Goal: Task Accomplishment & Management: Use online tool/utility

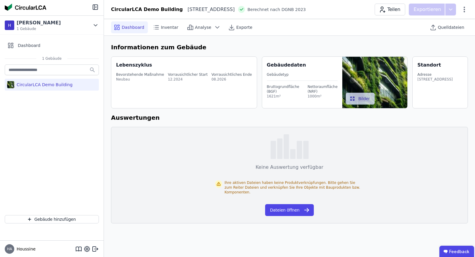
click at [302, 9] on span "Berechnet nach DGNB 2023" at bounding box center [276, 10] width 59 height 6
click at [159, 71] on div "Bevorstehende Maßnahme Neubau Vorrausichtlicher Start 12.2024 Vorrausichtliches…" at bounding box center [184, 77] width 137 height 17
click at [308, 100] on div "Gebäudedaten Gebäudetyp Bruttogrundfläche (BGF) 1621m² Nettoraumfläche (NRF) 10…" at bounding box center [305, 82] width 76 height 51
click at [310, 86] on div "Nettoraumfläche (NRF)" at bounding box center [323, 89] width 30 height 10
click at [435, 78] on div "[STREET_ADDRESS]" at bounding box center [435, 79] width 35 height 5
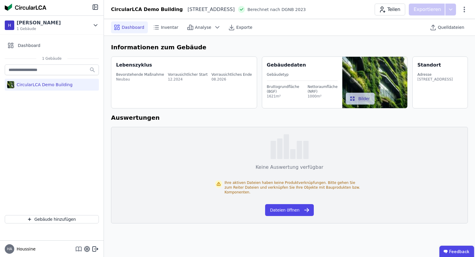
click at [78, 250] on icon at bounding box center [78, 248] width 7 height 7
click at [48, 146] on div "CircularLCA Demo Building" at bounding box center [52, 136] width 104 height 147
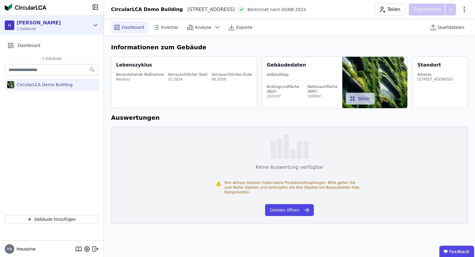
click at [95, 27] on icon at bounding box center [95, 25] width 7 height 7
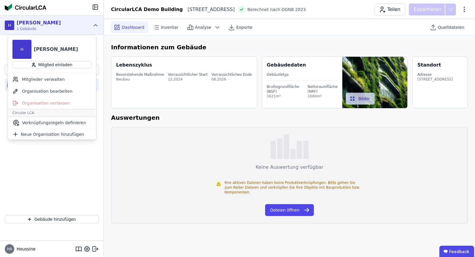
click at [96, 26] on icon at bounding box center [95, 25] width 7 height 7
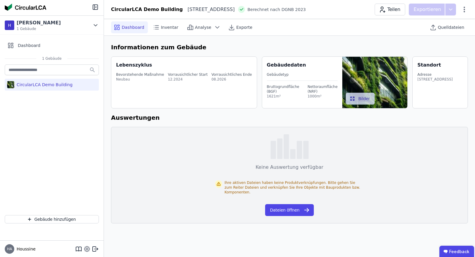
click at [89, 250] on icon at bounding box center [86, 248] width 5 height 5
select select "*"
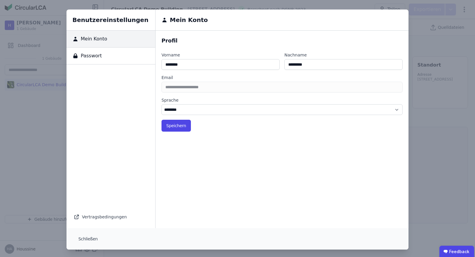
click at [52, 124] on div "Benutzereinstellungen Mein Konto Passwort Vertragsbedingungen Mein Konto Profil…" at bounding box center [237, 129] width 475 height 259
click at [459, 217] on div "Benutzereinstellungen Mein Konto Passwort Vertragsbedingungen Mein Konto Profil…" at bounding box center [237, 129] width 475 height 259
click at [178, 123] on button "Speichern" at bounding box center [176, 126] width 29 height 12
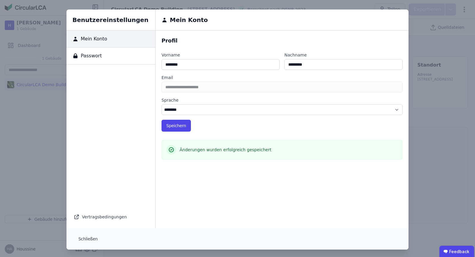
click at [427, 204] on div "Benutzereinstellungen Mein Konto Passwort Vertragsbedingungen Mein Konto Profil…" at bounding box center [237, 129] width 475 height 259
click at [81, 242] on button "Schließen" at bounding box center [88, 239] width 29 height 12
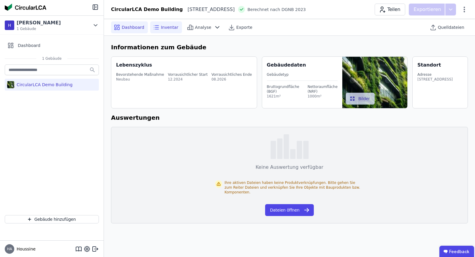
click at [158, 27] on div "Inventar" at bounding box center [166, 27] width 32 height 12
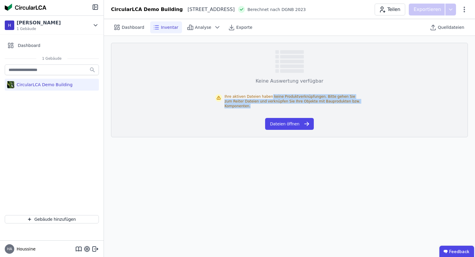
drag, startPoint x: 269, startPoint y: 96, endPoint x: 360, endPoint y: 107, distance: 92.2
click at [360, 107] on div "Ihre aktiven Dateien haben keine Produktverknüpfungen. Bitte gehen Sie zum Reit…" at bounding box center [289, 101] width 149 height 33
drag, startPoint x: 359, startPoint y: 105, endPoint x: 288, endPoint y: 84, distance: 74.4
click at [292, 85] on div "Ihre aktiven Dateien haben keine Produktverknüpfungen. Bitte gehen Sie zum Reit…" at bounding box center [289, 101] width 149 height 33
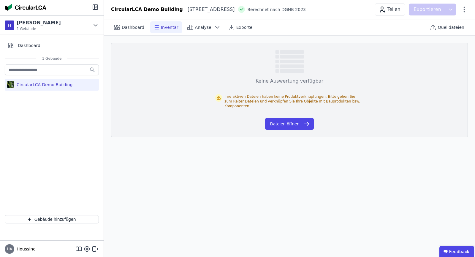
click at [284, 84] on div "Keine Auswertung verfügbar" at bounding box center [290, 81] width 68 height 7
click at [214, 28] on icon at bounding box center [217, 27] width 7 height 7
click at [46, 71] on input "text" at bounding box center [52, 69] width 94 height 11
click at [32, 49] on div "Dashboard" at bounding box center [52, 46] width 94 height 12
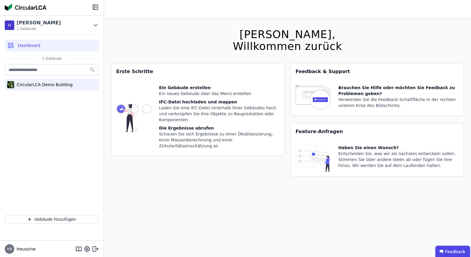
click at [35, 89] on div "CircularLCA Demo Building" at bounding box center [52, 85] width 94 height 12
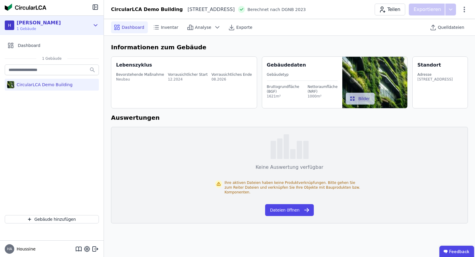
click at [99, 25] on div "H [PERSON_NAME] 1 Gebäude" at bounding box center [52, 25] width 104 height 19
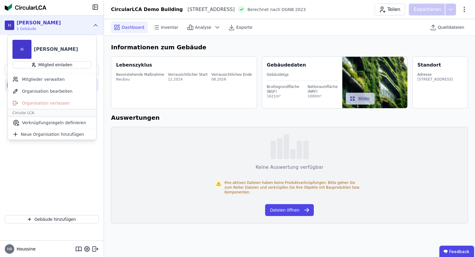
click at [99, 25] on div "H [PERSON_NAME] 1 Gebäude" at bounding box center [52, 25] width 104 height 19
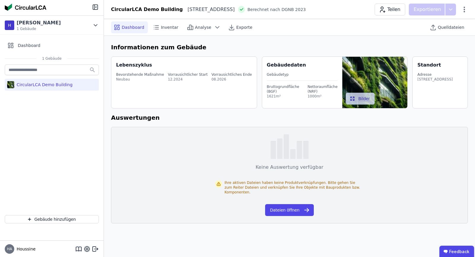
click at [83, 176] on div "CircularLCA Demo Building" at bounding box center [52, 136] width 104 height 147
click at [367, 242] on div "Dashboard Inventar Analyse Exporte Quelldateien Informationen zum Gebäude Leben…" at bounding box center [289, 138] width 371 height 238
click at [283, 206] on button "Dateien öffnen" at bounding box center [289, 210] width 48 height 12
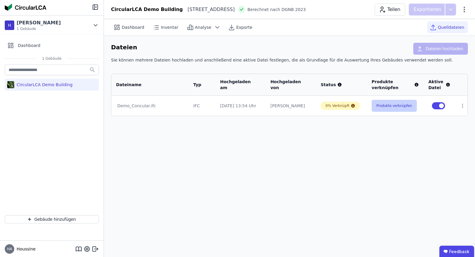
click at [404, 107] on button "Produkte verknüpfen" at bounding box center [394, 106] width 45 height 12
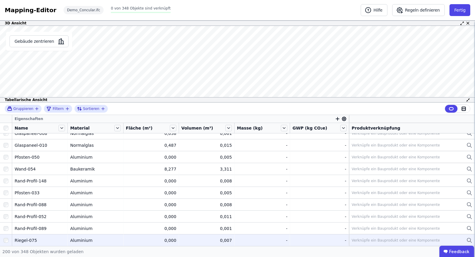
scroll to position [1581, 0]
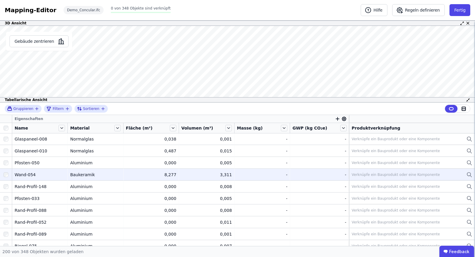
click at [24, 172] on div "Wand-054" at bounding box center [40, 175] width 51 height 6
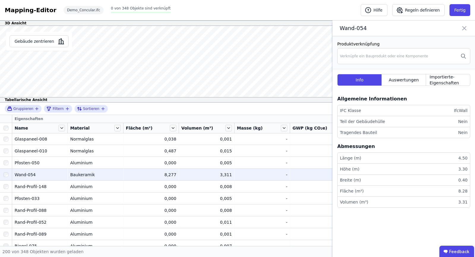
click at [425, 113] on li "IFC Klasse IfcWall" at bounding box center [404, 110] width 133 height 11
drag, startPoint x: 407, startPoint y: 125, endPoint x: 405, endPoint y: 127, distance: 3.4
click at [407, 126] on li "Teil der Gebäudehülle Nein" at bounding box center [404, 121] width 133 height 11
click at [384, 152] on div "Abmessungen" at bounding box center [403, 147] width 133 height 12
click at [385, 160] on li "Länge (m) 4.50" at bounding box center [404, 158] width 133 height 11
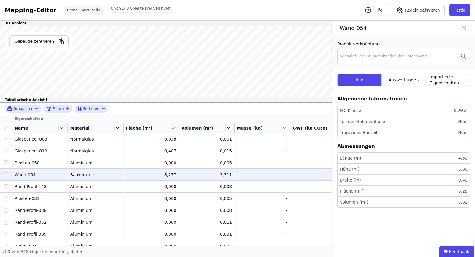
drag, startPoint x: 379, startPoint y: 182, endPoint x: 371, endPoint y: 188, distance: 10.2
click at [379, 183] on li "Breite (m) 0.40" at bounding box center [404, 180] width 133 height 11
drag, startPoint x: 463, startPoint y: 27, endPoint x: 448, endPoint y: 30, distance: 15.5
click at [463, 27] on icon at bounding box center [464, 28] width 7 height 8
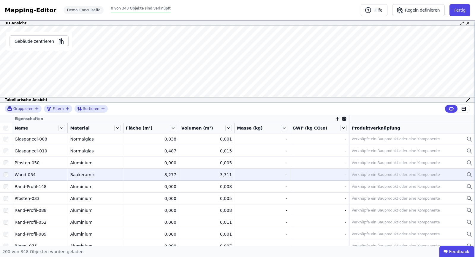
click at [365, 173] on div "Verknüpfe ein Bauprodukt oder eine Komponente" at bounding box center [396, 174] width 88 height 5
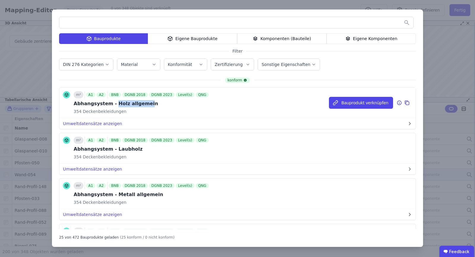
drag, startPoint x: 113, startPoint y: 104, endPoint x: 141, endPoint y: 105, distance: 28.2
click at [140, 105] on div "Abhangsystem - Holz allgemein" at bounding box center [142, 103] width 136 height 7
click at [141, 105] on div "Abhangsystem - Holz allgemein" at bounding box center [142, 103] width 136 height 7
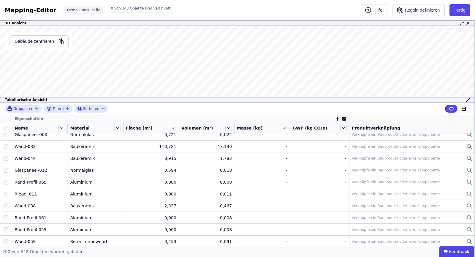
scroll to position [1848, 0]
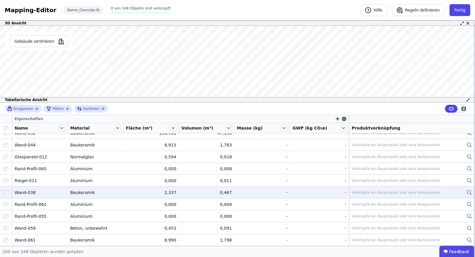
click at [75, 193] on div "Baukeramik" at bounding box center [95, 193] width 51 height 6
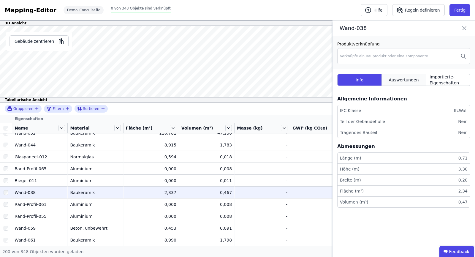
click at [403, 82] on span "Auswertungen" at bounding box center [404, 80] width 30 height 6
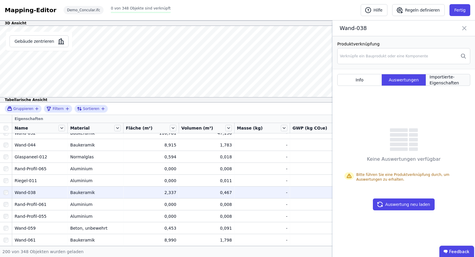
click at [440, 81] on span "Importierte-Eigenschaften" at bounding box center [448, 80] width 37 height 12
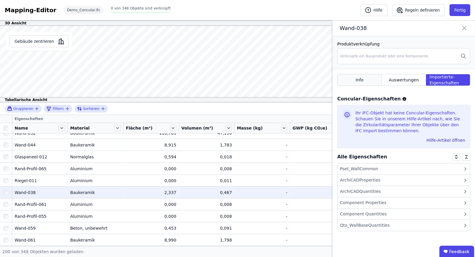
click at [359, 83] on span "Info" at bounding box center [360, 80] width 8 height 6
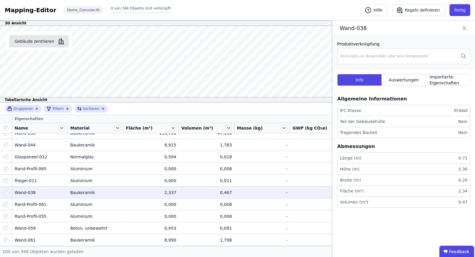
click at [41, 44] on button "Gebäude zentrieren" at bounding box center [39, 41] width 59 height 12
click at [425, 219] on div "Produktverknüpfung Verknüpfe ein Bauprodukt oder eine Komponente Info Auswertun…" at bounding box center [404, 146] width 143 height 221
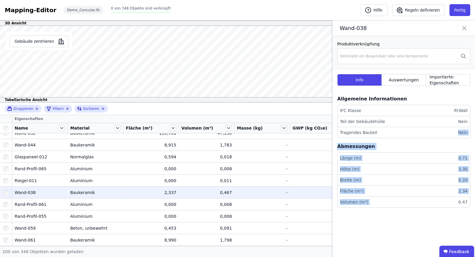
drag, startPoint x: 423, startPoint y: 216, endPoint x: 392, endPoint y: 118, distance: 102.5
click at [393, 124] on div "Allgemeine Informationen IFC Klasse IfcWall Teil der Gebäudehülle Nein Tragende…" at bounding box center [403, 155] width 133 height 124
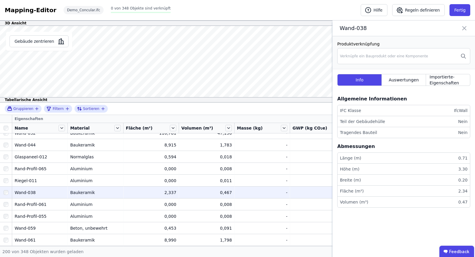
click at [412, 72] on div "Info Auswertungen Importierte-Eigenschaften" at bounding box center [403, 79] width 133 height 21
click at [410, 83] on span "Auswertungen" at bounding box center [404, 80] width 30 height 6
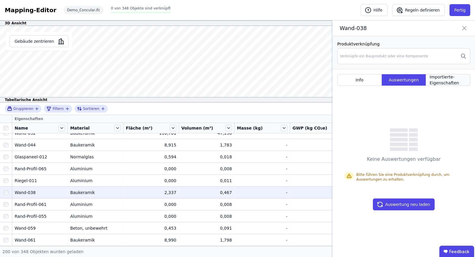
click at [460, 79] on span "Importierte-Eigenschaften" at bounding box center [448, 80] width 37 height 12
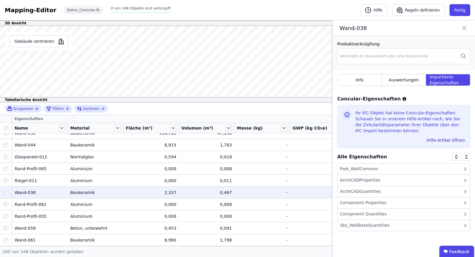
click at [465, 29] on icon at bounding box center [464, 28] width 7 height 8
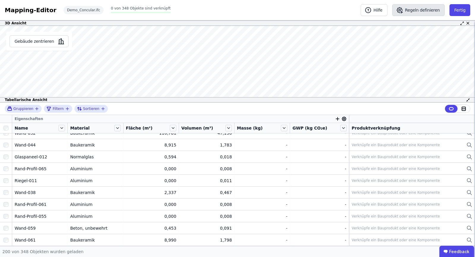
click at [414, 10] on button "Regeln definieren" at bounding box center [418, 10] width 53 height 12
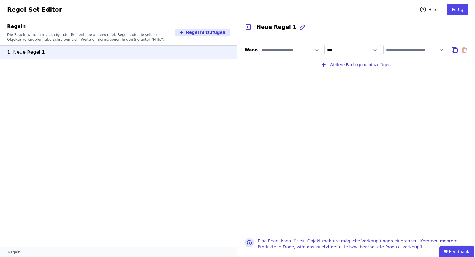
drag, startPoint x: 256, startPoint y: 131, endPoint x: 259, endPoint y: 130, distance: 3.2
click at [256, 131] on div "**********" at bounding box center [357, 133] width 238 height 196
click at [285, 49] on input "filter_by" at bounding box center [290, 50] width 63 height 11
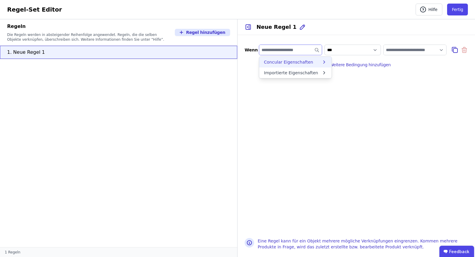
click at [316, 64] on div "Concular Eigenschaften" at bounding box center [293, 62] width 58 height 6
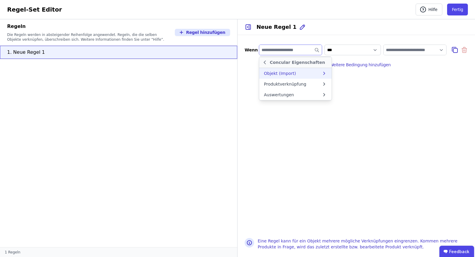
click at [317, 75] on div "Objekt (Import)" at bounding box center [293, 73] width 58 height 6
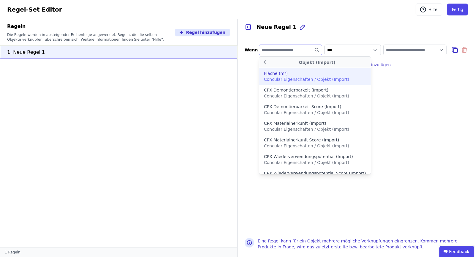
click at [398, 152] on div "Wenn Objekt (Import) Fläche (m²) Concular Eigenschaften / Objekt (Import) CPX D…" at bounding box center [357, 133] width 238 height 196
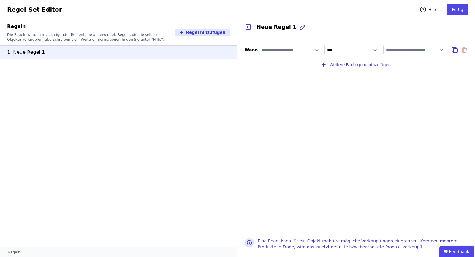
click at [18, 10] on div "Regel-Set Editor" at bounding box center [34, 9] width 55 height 8
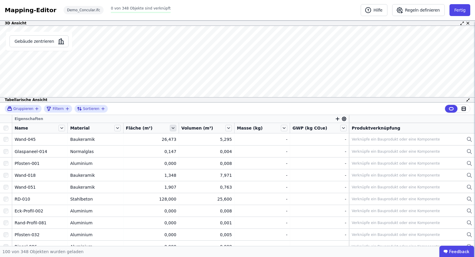
click at [173, 129] on icon at bounding box center [173, 128] width 7 height 7
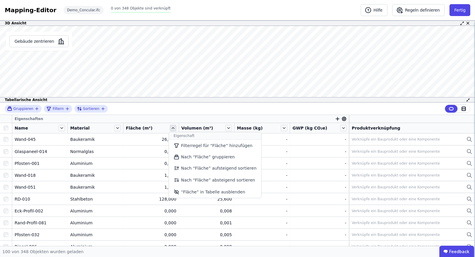
click at [173, 129] on icon at bounding box center [173, 128] width 7 height 7
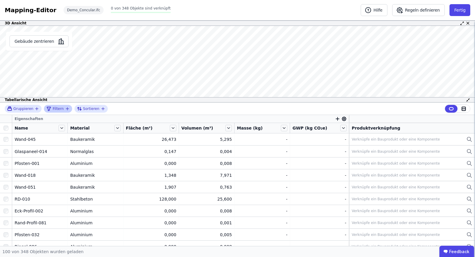
click at [60, 110] on span "Filtern" at bounding box center [58, 108] width 11 height 5
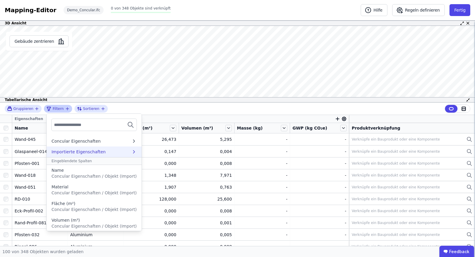
click at [106, 154] on div "Importierte Eigenschaften" at bounding box center [91, 152] width 80 height 6
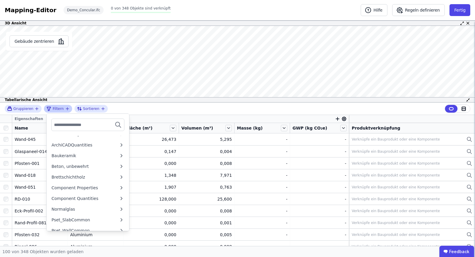
scroll to position [59, 0]
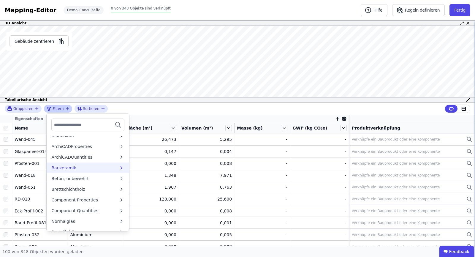
click at [81, 168] on div "Baukeramik" at bounding box center [84, 168] width 67 height 6
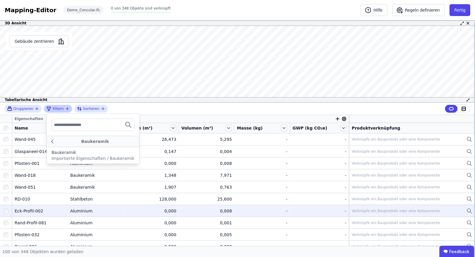
click at [90, 205] on div "Gruppieren Filtern Baukeramik Baukeramik Importierte Eigenschaften / Baukeramik…" at bounding box center [237, 173] width 475 height 143
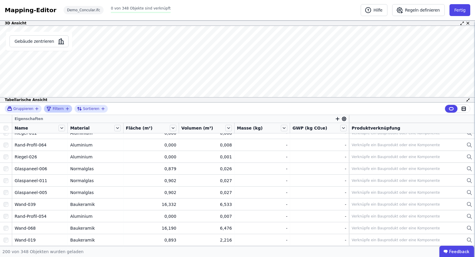
scroll to position [2264, 0]
click at [123, 8] on span "0 von 348 Objekte sind verknüpft" at bounding box center [141, 8] width 60 height 4
click at [30, 42] on button "Gebäude zentrieren" at bounding box center [39, 41] width 59 height 12
click at [34, 41] on button "Gebäude zentrieren" at bounding box center [39, 41] width 59 height 12
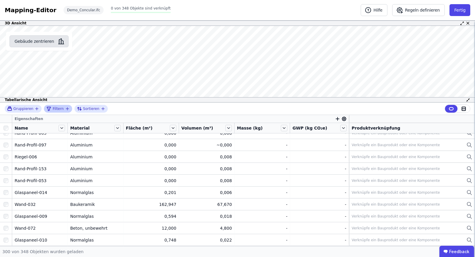
click at [34, 41] on button "Gebäude zentrieren" at bounding box center [39, 41] width 59 height 12
click at [50, 40] on button "Gebäude zentrieren" at bounding box center [39, 41] width 59 height 12
drag, startPoint x: 50, startPoint y: 40, endPoint x: 67, endPoint y: 52, distance: 20.9
click at [55, 52] on div "Gebäude zentrieren" at bounding box center [39, 64] width 78 height 77
click at [26, 9] on div "Mapping-Editor" at bounding box center [31, 10] width 52 height 8
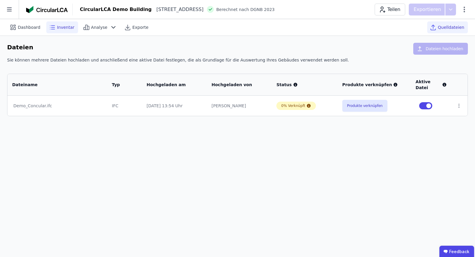
click at [66, 25] on span "Inventar" at bounding box center [66, 27] width 18 height 6
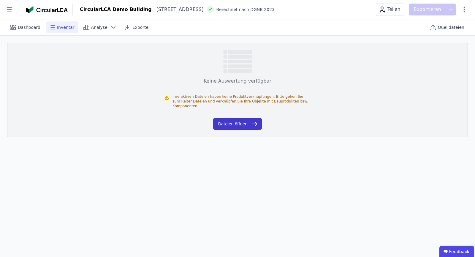
click at [248, 122] on button "Dateien öffnen" at bounding box center [237, 124] width 48 height 12
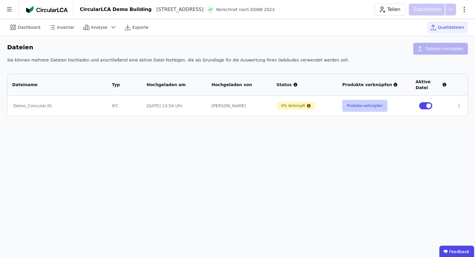
click at [372, 100] on button "Produkte verknüpfen" at bounding box center [365, 106] width 45 height 12
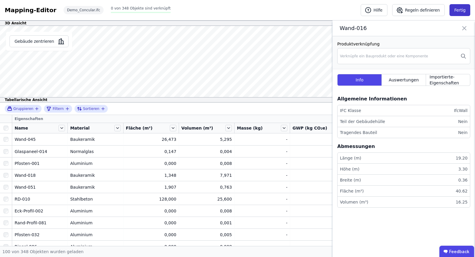
click at [462, 10] on button "Fertig" at bounding box center [460, 10] width 21 height 12
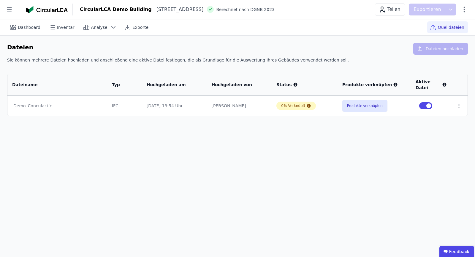
click at [430, 102] on button "button" at bounding box center [425, 105] width 13 height 7
click at [427, 102] on button "button" at bounding box center [425, 105] width 13 height 7
click at [164, 103] on div "[DATE] 13:54 Uhr" at bounding box center [175, 106] width 56 height 6
click at [110, 30] on icon at bounding box center [113, 27] width 7 height 7
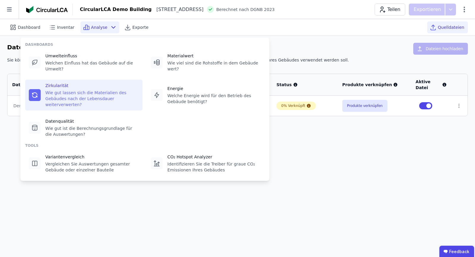
click at [88, 90] on div "Wie gut lassen sich die Materialien des Gebäudes nach der Lebensdauer weiterver…" at bounding box center [92, 99] width 94 height 18
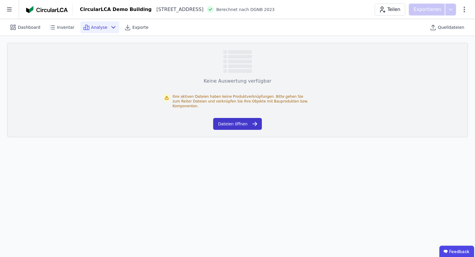
click at [229, 122] on button "Dateien öffnen" at bounding box center [237, 124] width 48 height 12
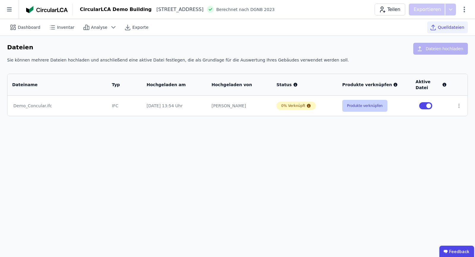
click at [355, 100] on button "Produkte verknüpfen" at bounding box center [365, 106] width 45 height 12
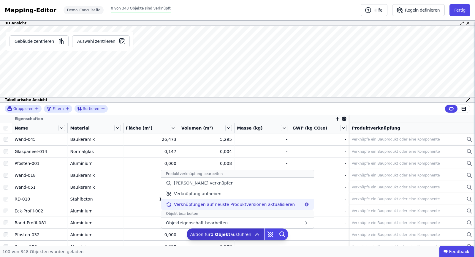
click at [212, 204] on span "Verknüpfungen auf neuste Produktversionen aktualisieren" at bounding box center [234, 204] width 121 height 6
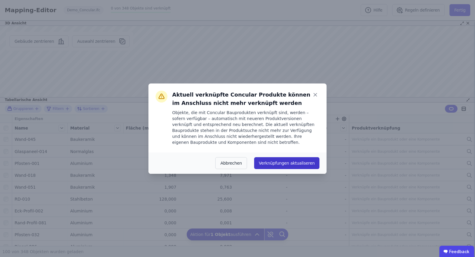
click at [299, 163] on button "Verknüpfungen aktualiseren" at bounding box center [286, 163] width 65 height 12
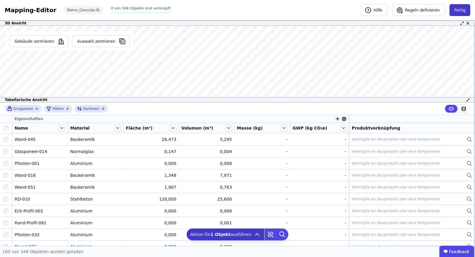
click at [466, 6] on button "Fertig" at bounding box center [460, 10] width 21 height 12
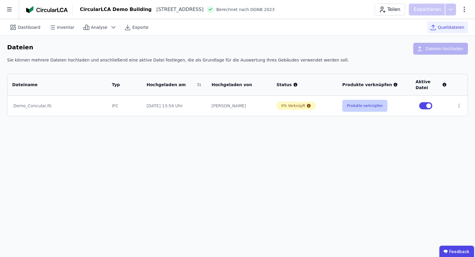
click at [365, 103] on button "Produkte verknüpfen" at bounding box center [365, 106] width 45 height 12
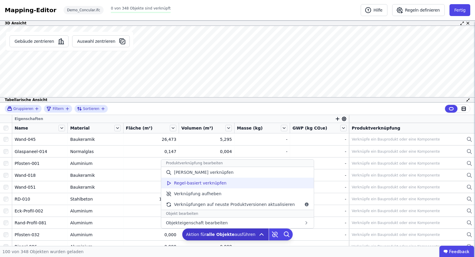
click at [225, 184] on span "Regel-basiert verknüpfen" at bounding box center [200, 183] width 53 height 6
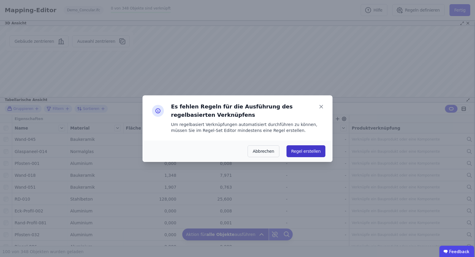
click at [307, 152] on button "Regel erstellen" at bounding box center [306, 151] width 39 height 12
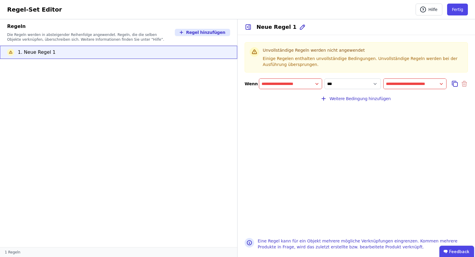
click at [299, 86] on input "filter_by" at bounding box center [290, 83] width 63 height 11
click at [296, 96] on div "Concular Eigenschaften" at bounding box center [288, 96] width 49 height 6
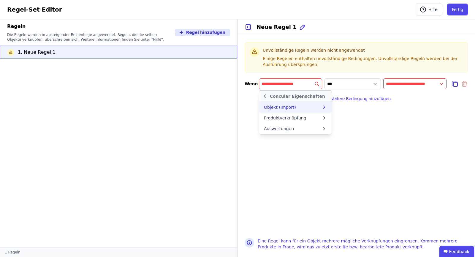
click at [303, 107] on div "Objekt (Import)" at bounding box center [293, 107] width 58 height 6
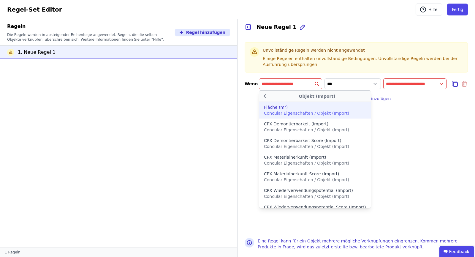
click at [303, 107] on div "Fläche (m²)" at bounding box center [315, 107] width 102 height 6
type input "**********"
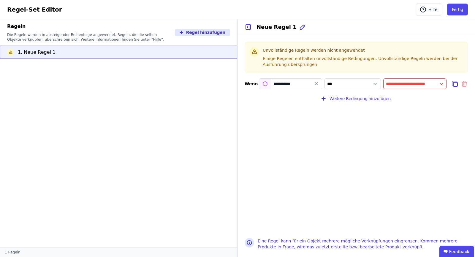
click at [424, 83] on input "value" at bounding box center [415, 83] width 63 height 11
click at [414, 100] on div "Name" at bounding box center [405, 96] width 42 height 11
select select "**********"
type input "****"
click at [404, 121] on div "**********" at bounding box center [357, 150] width 238 height 162
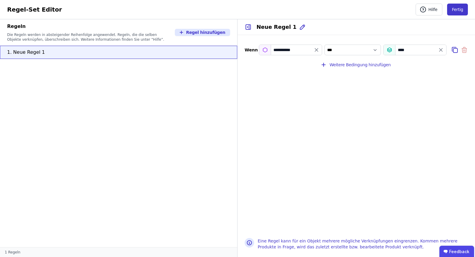
click at [458, 11] on button "Fertig" at bounding box center [457, 10] width 21 height 12
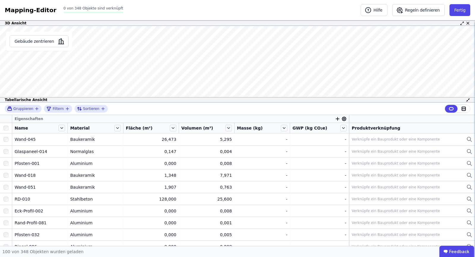
click at [27, 12] on div "Mapping-Editor" at bounding box center [31, 10] width 52 height 8
click at [457, 10] on button "Fertig" at bounding box center [460, 10] width 21 height 12
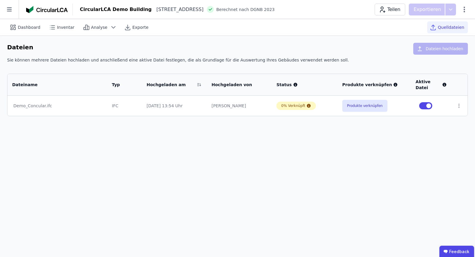
click at [324, 167] on div "Dashboard Inventar Analyse Exporte Quelldateien Dateien Dateien hochladen Sie k…" at bounding box center [237, 138] width 475 height 238
click at [25, 22] on div "Dashboard" at bounding box center [25, 27] width 37 height 12
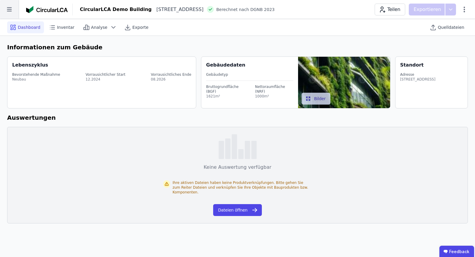
click at [7, 12] on icon at bounding box center [9, 9] width 19 height 19
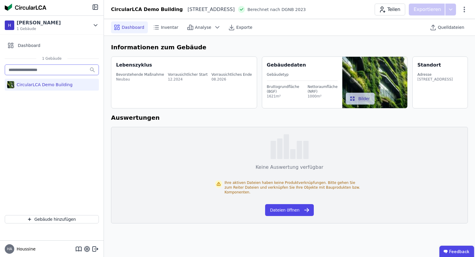
click at [67, 71] on input "text" at bounding box center [52, 69] width 94 height 11
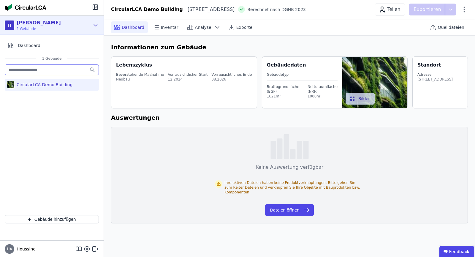
click at [82, 25] on div "H [PERSON_NAME] 1 Gebäude" at bounding box center [47, 25] width 85 height 12
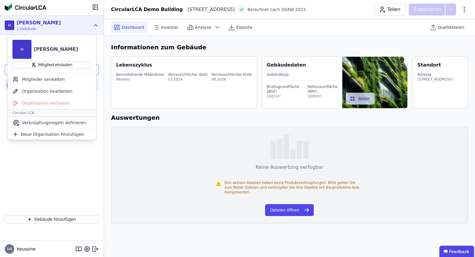
click at [82, 25] on div "H [PERSON_NAME] 1 Gebäude" at bounding box center [47, 25] width 85 height 12
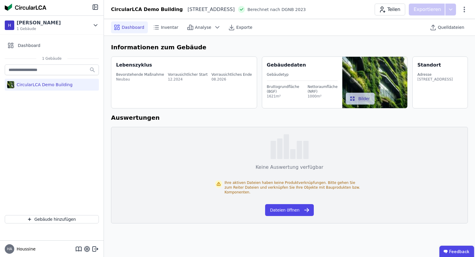
drag, startPoint x: 40, startPoint y: 126, endPoint x: 42, endPoint y: 139, distance: 13.0
click at [40, 128] on div "CircularLCA Demo Building" at bounding box center [52, 136] width 104 height 147
click at [37, 220] on button "Gebäude hinzufügen" at bounding box center [52, 219] width 94 height 8
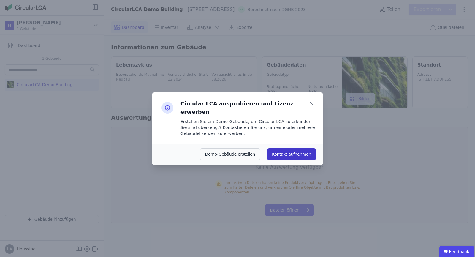
click at [296, 150] on button "Kontakt aufnehmen" at bounding box center [291, 154] width 49 height 12
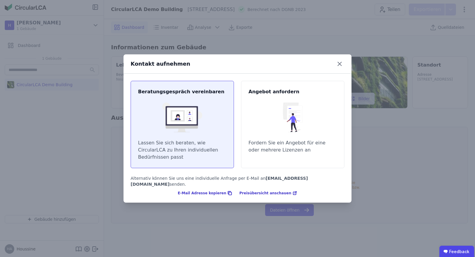
click at [177, 163] on div "Beratungsgespräch vereinbaren Lassen Sie sich beraten, wie CircularLCA zu Ihren…" at bounding box center [182, 124] width 103 height 87
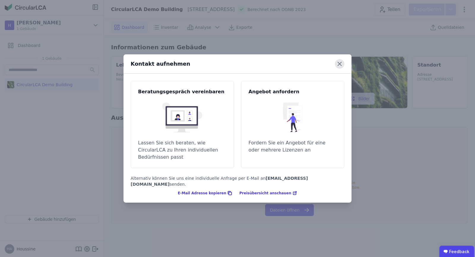
click at [340, 68] on icon at bounding box center [340, 64] width 10 height 10
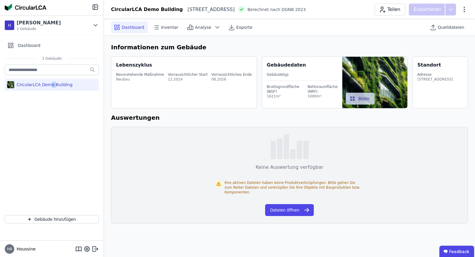
click at [52, 108] on div "CircularLCA Demo Building" at bounding box center [52, 136] width 104 height 147
click at [46, 248] on div "HA Houssine" at bounding box center [52, 249] width 104 height 17
click at [169, 27] on span "Inventar" at bounding box center [170, 27] width 18 height 6
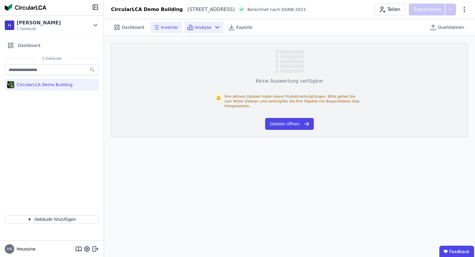
click at [195, 27] on span "Analyse" at bounding box center [203, 27] width 16 height 6
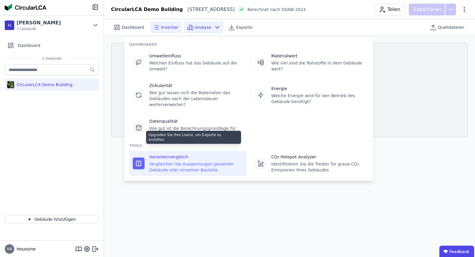
click at [180, 162] on div "Variantenvergleich Vergleichen Sie Auswertungen gesamter Gebäude oder einzelner…" at bounding box center [187, 163] width 117 height 25
